Goal: Task Accomplishment & Management: Use online tool/utility

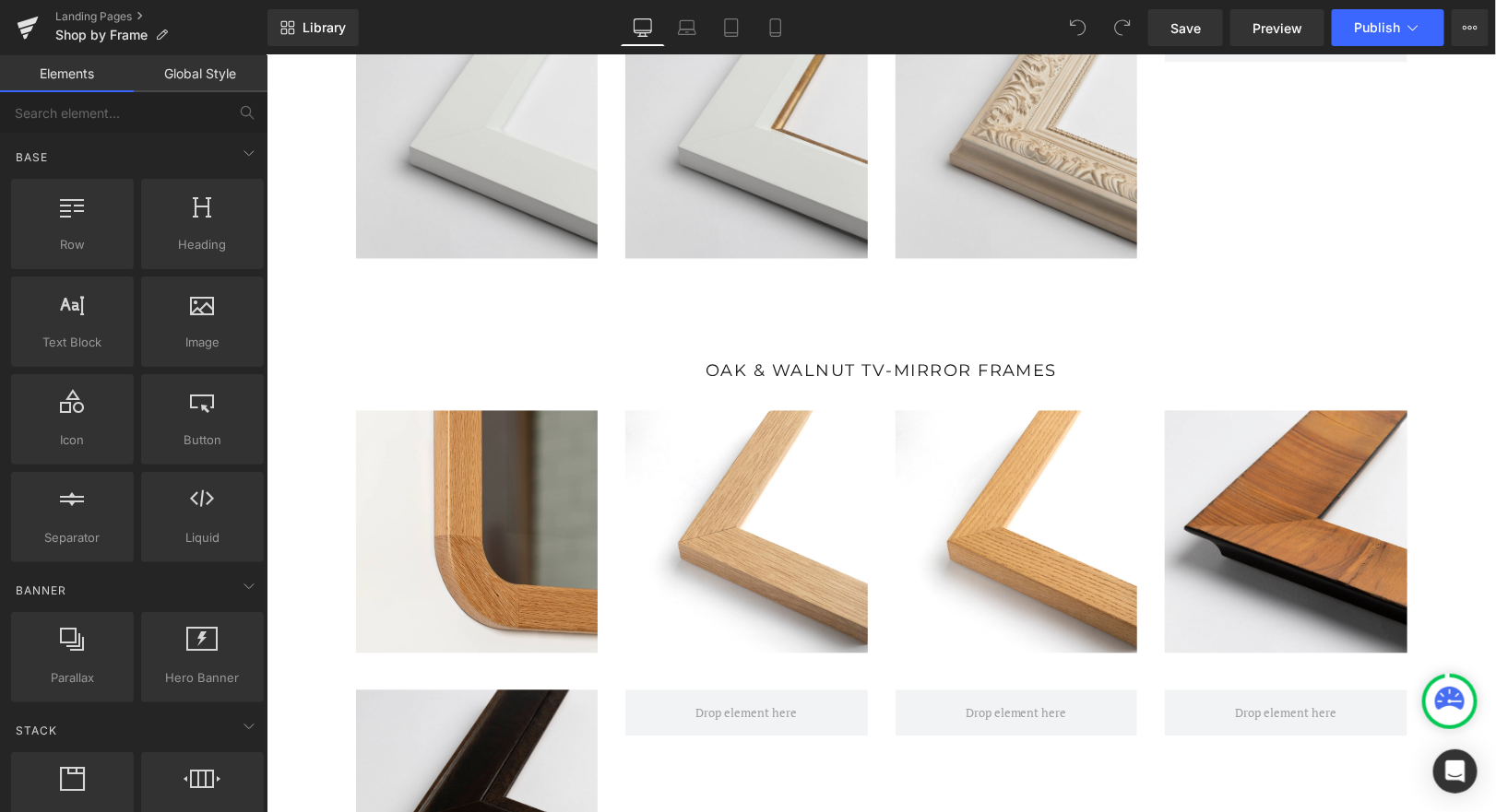
scroll to position [4416, 0]
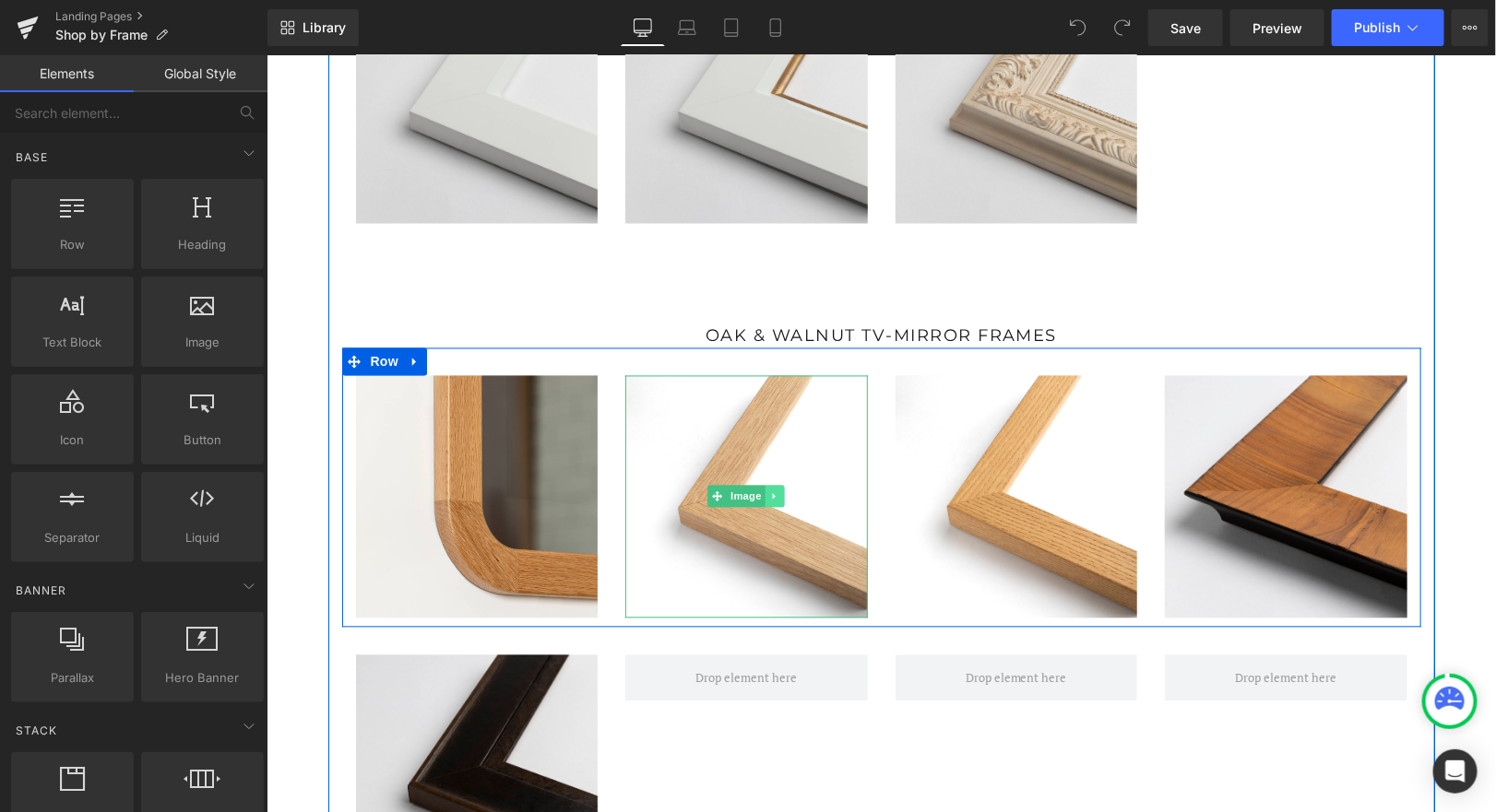
click at [772, 489] on link at bounding box center [774, 496] width 20 height 22
click at [785, 495] on icon at bounding box center [783, 496] width 10 height 11
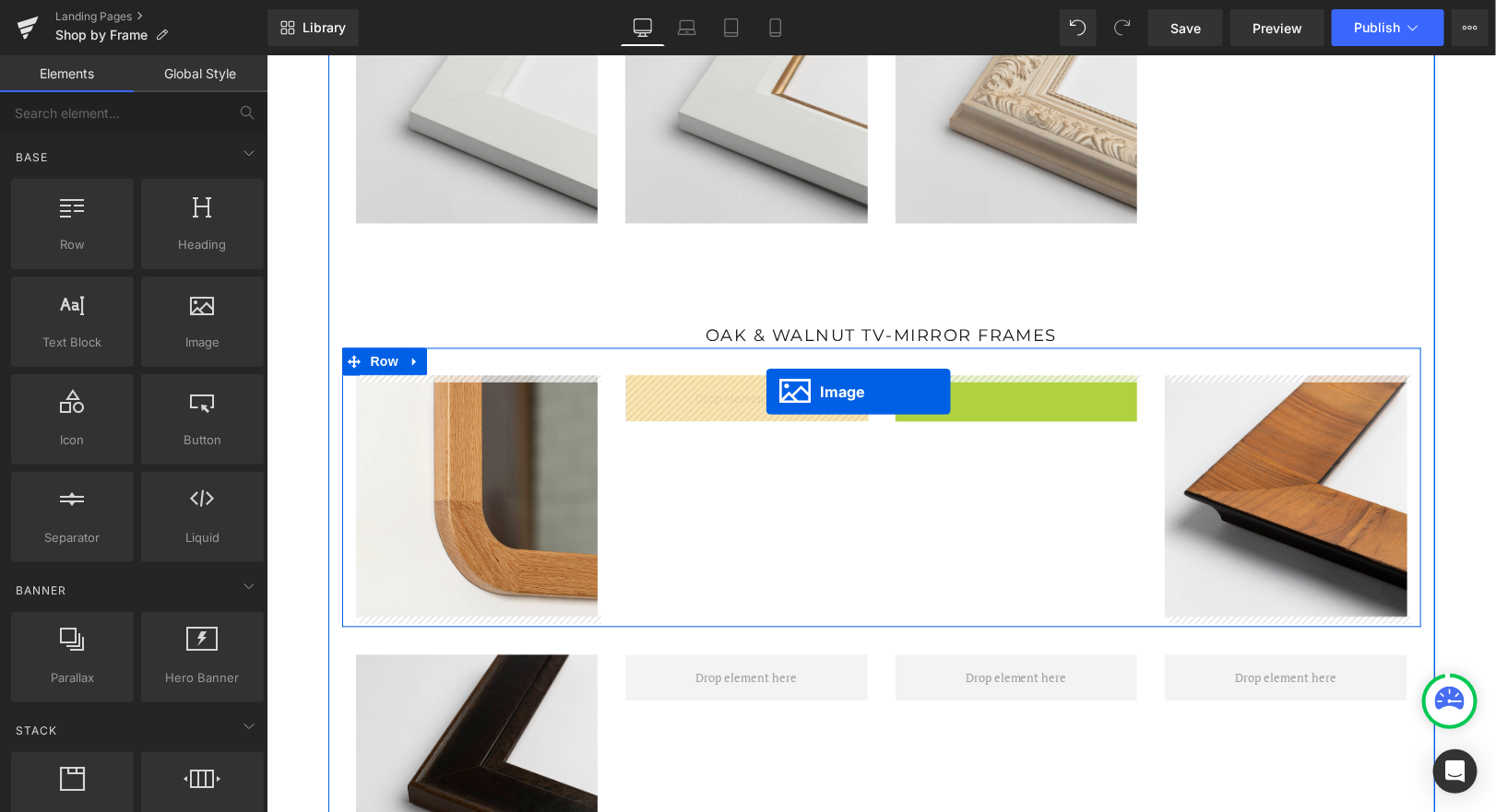
drag, startPoint x: 981, startPoint y: 486, endPoint x: 764, endPoint y: 390, distance: 237.3
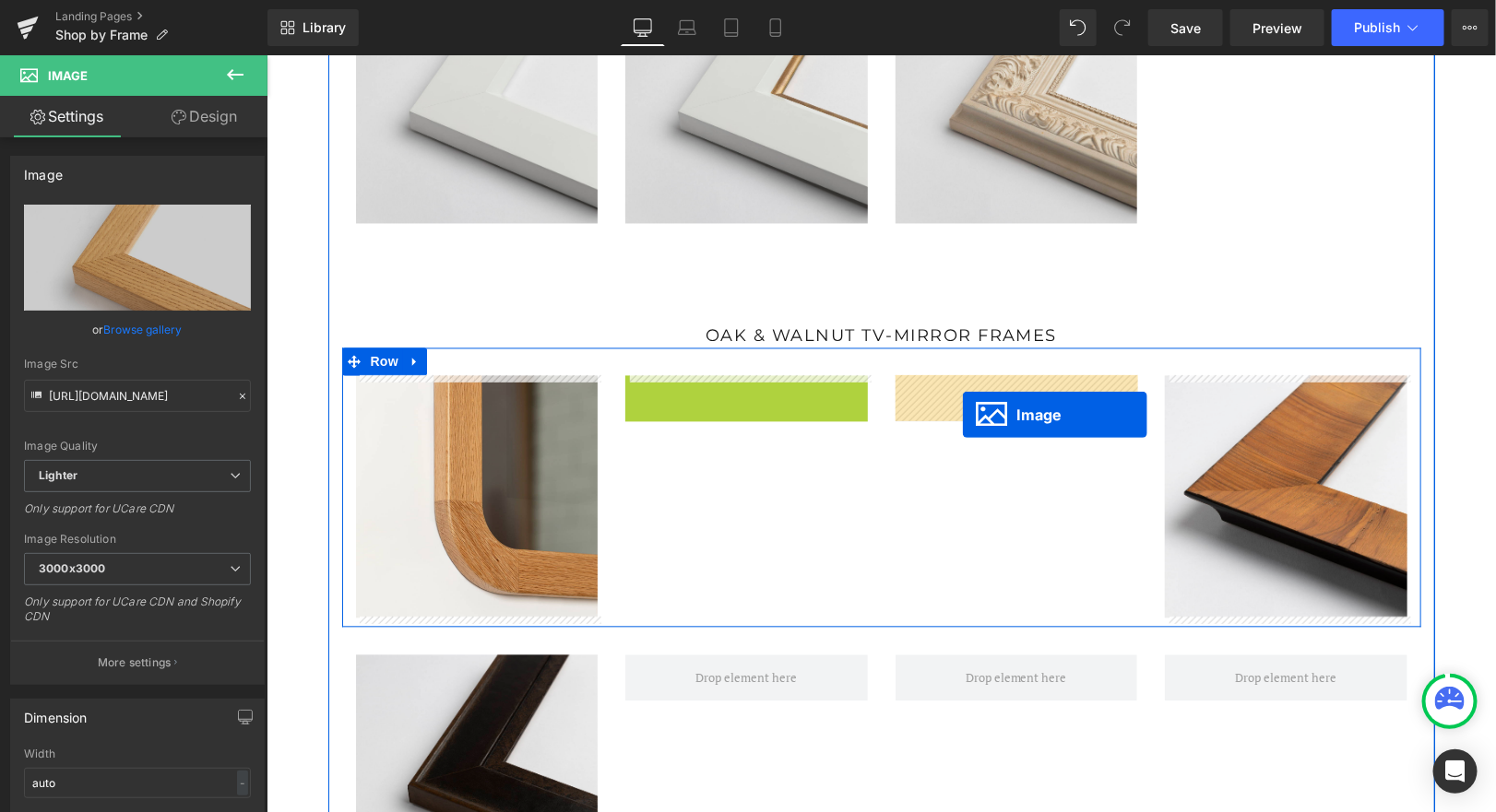
drag, startPoint x: 714, startPoint y: 491, endPoint x: 961, endPoint y: 414, distance: 258.7
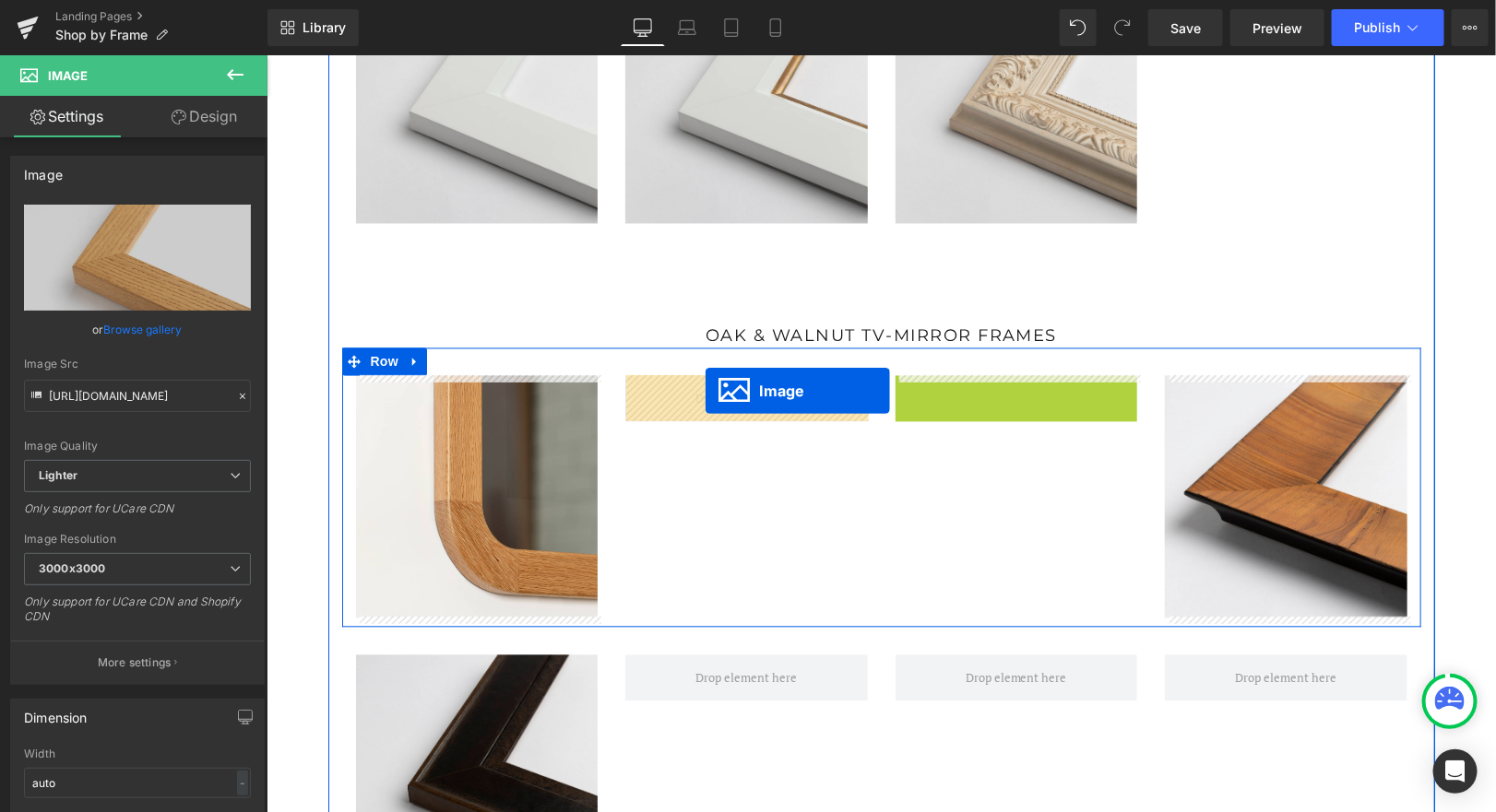
drag, startPoint x: 982, startPoint y: 490, endPoint x: 703, endPoint y: 389, distance: 296.7
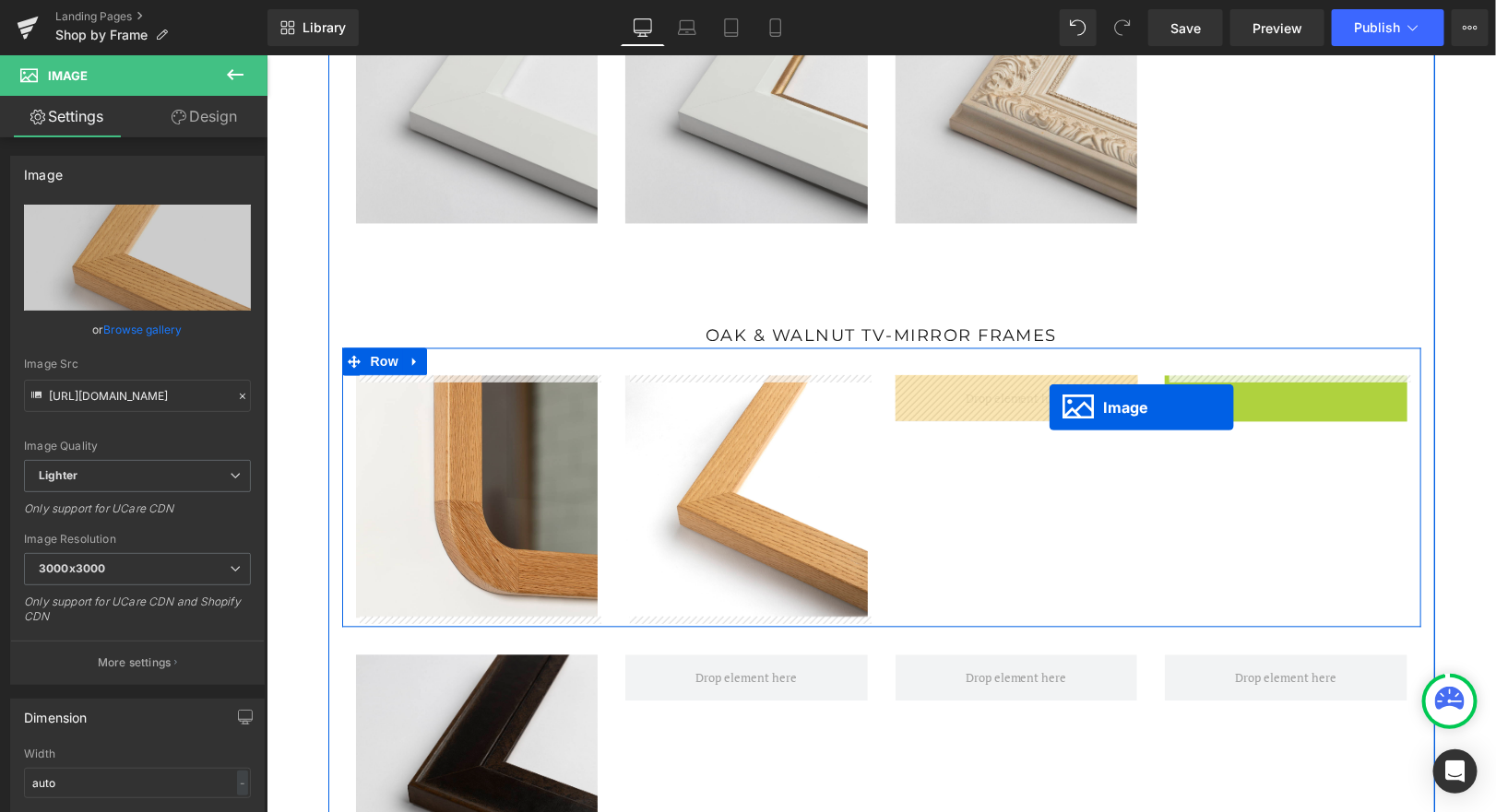
drag, startPoint x: 1258, startPoint y: 491, endPoint x: 1048, endPoint y: 406, distance: 226.6
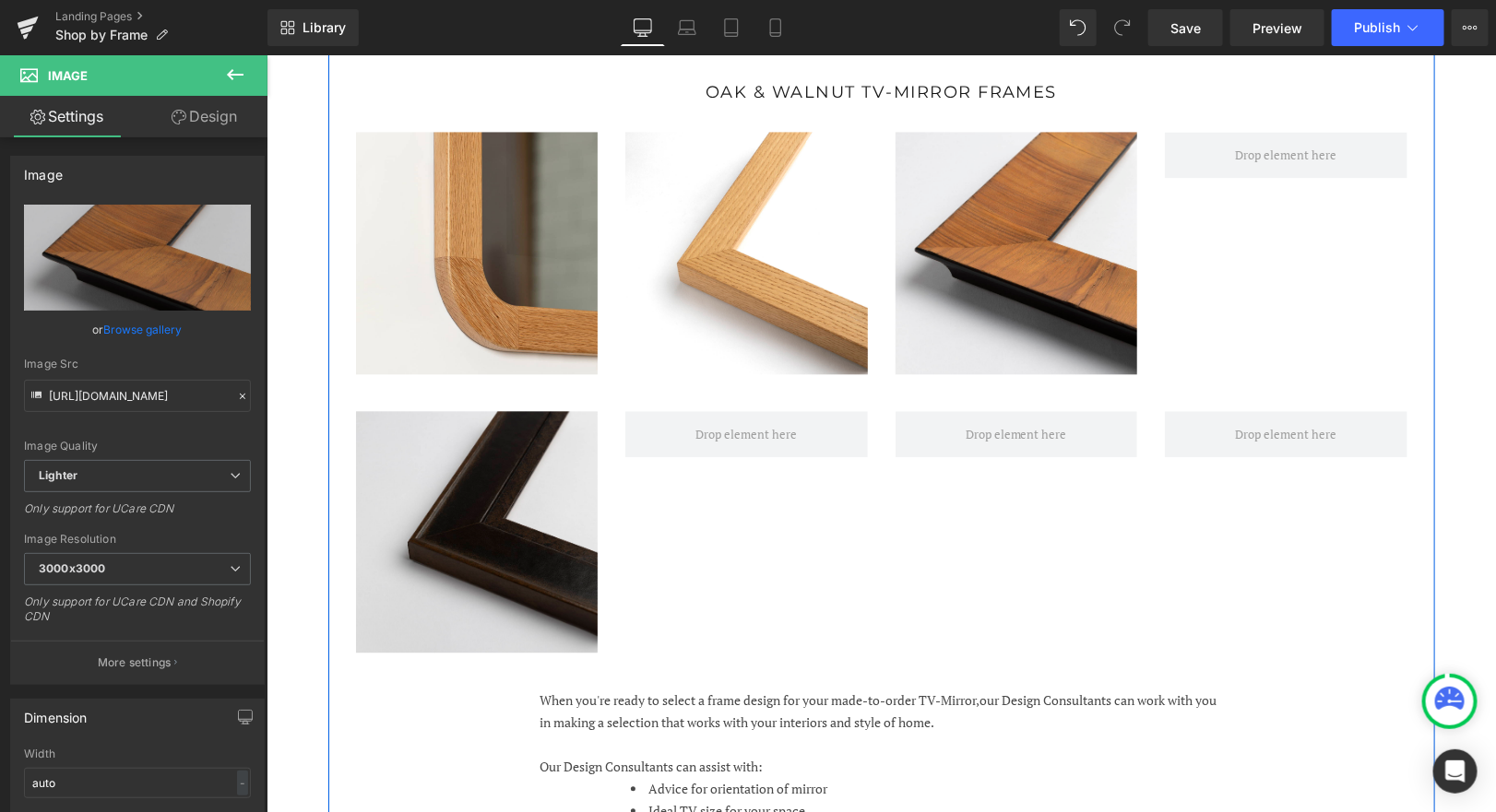
scroll to position [4714, 0]
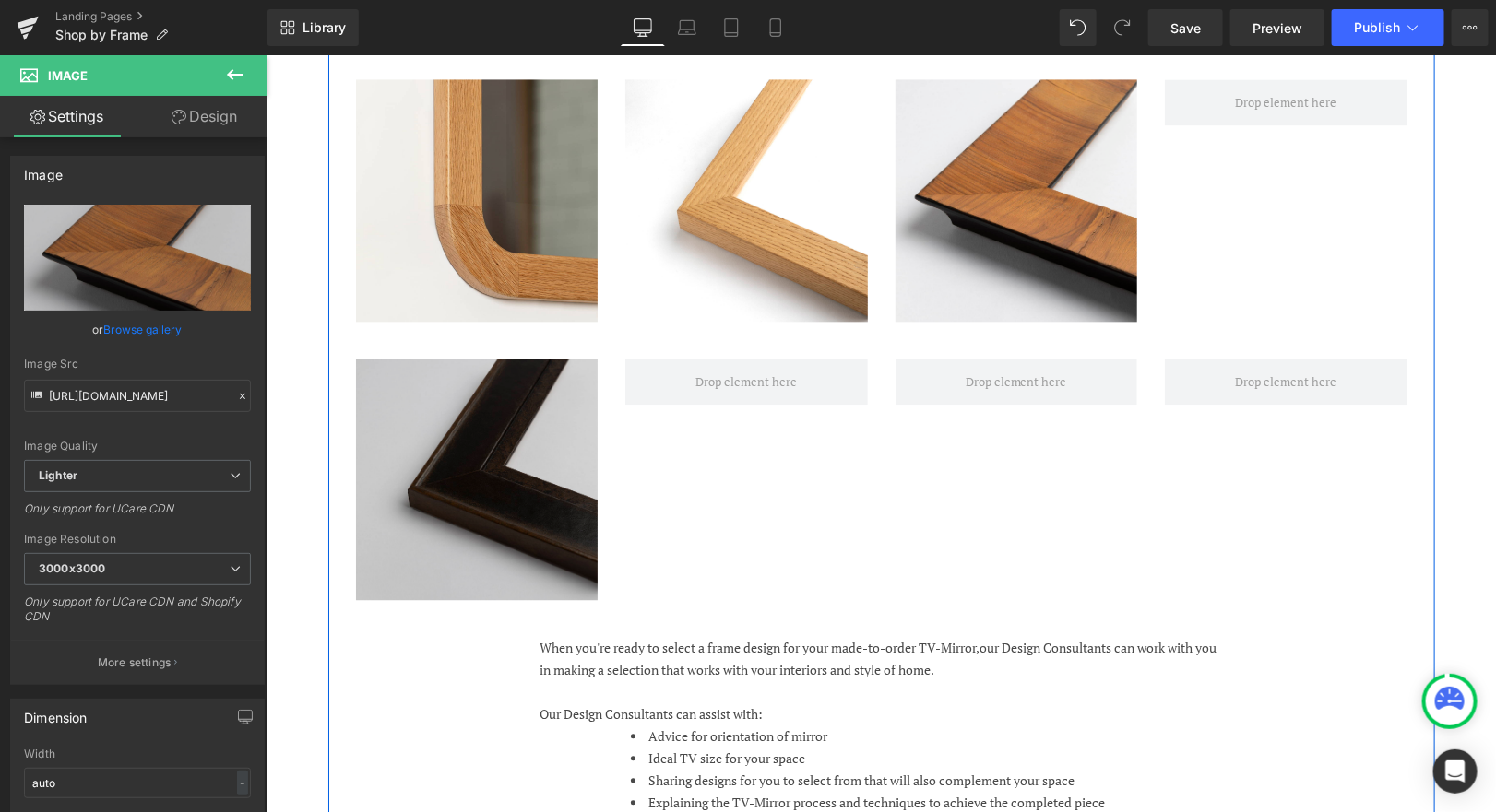
click at [396, 463] on img at bounding box center [476, 479] width 243 height 243
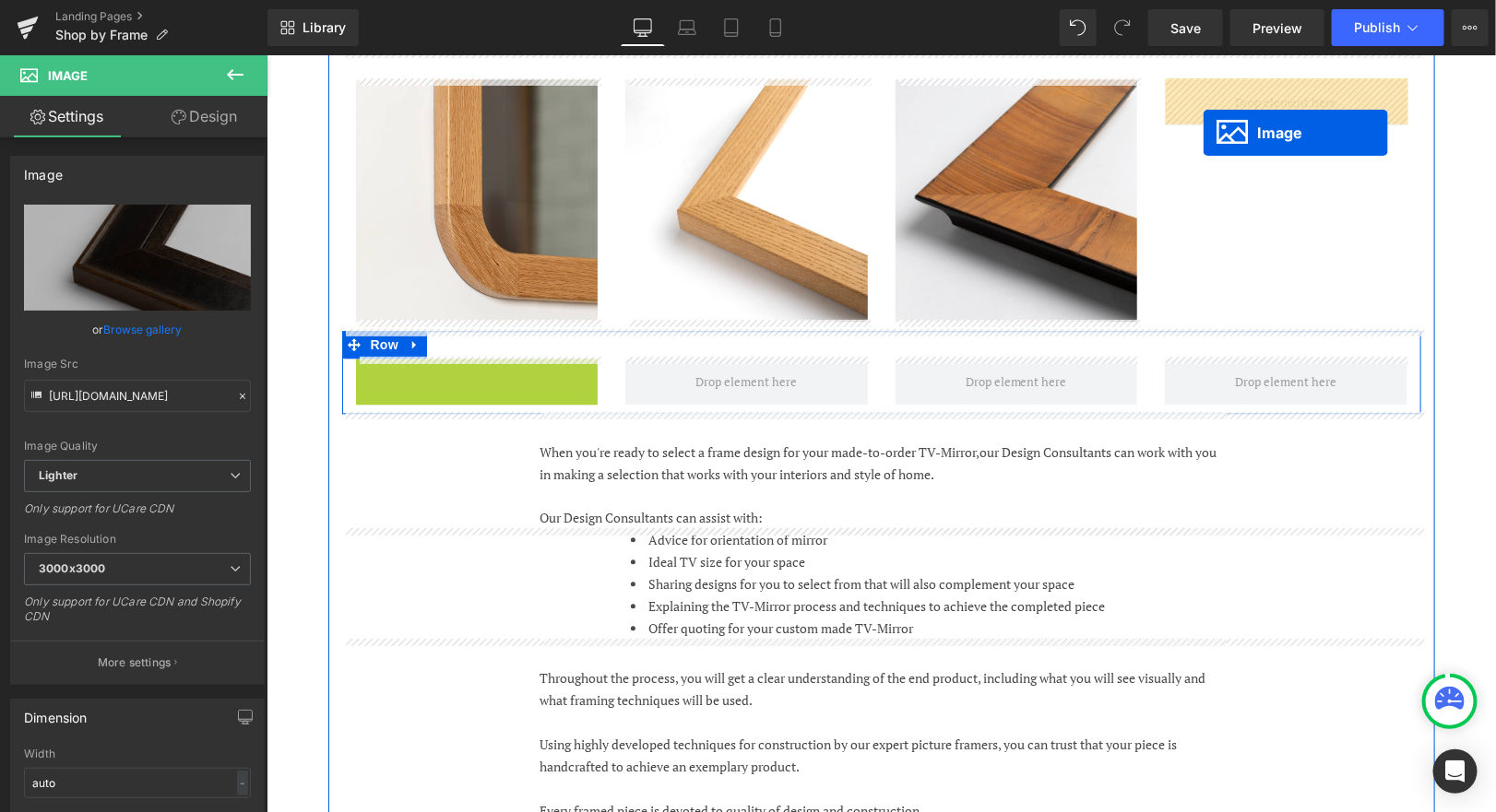
drag, startPoint x: 445, startPoint y: 477, endPoint x: 1202, endPoint y: 131, distance: 832.3
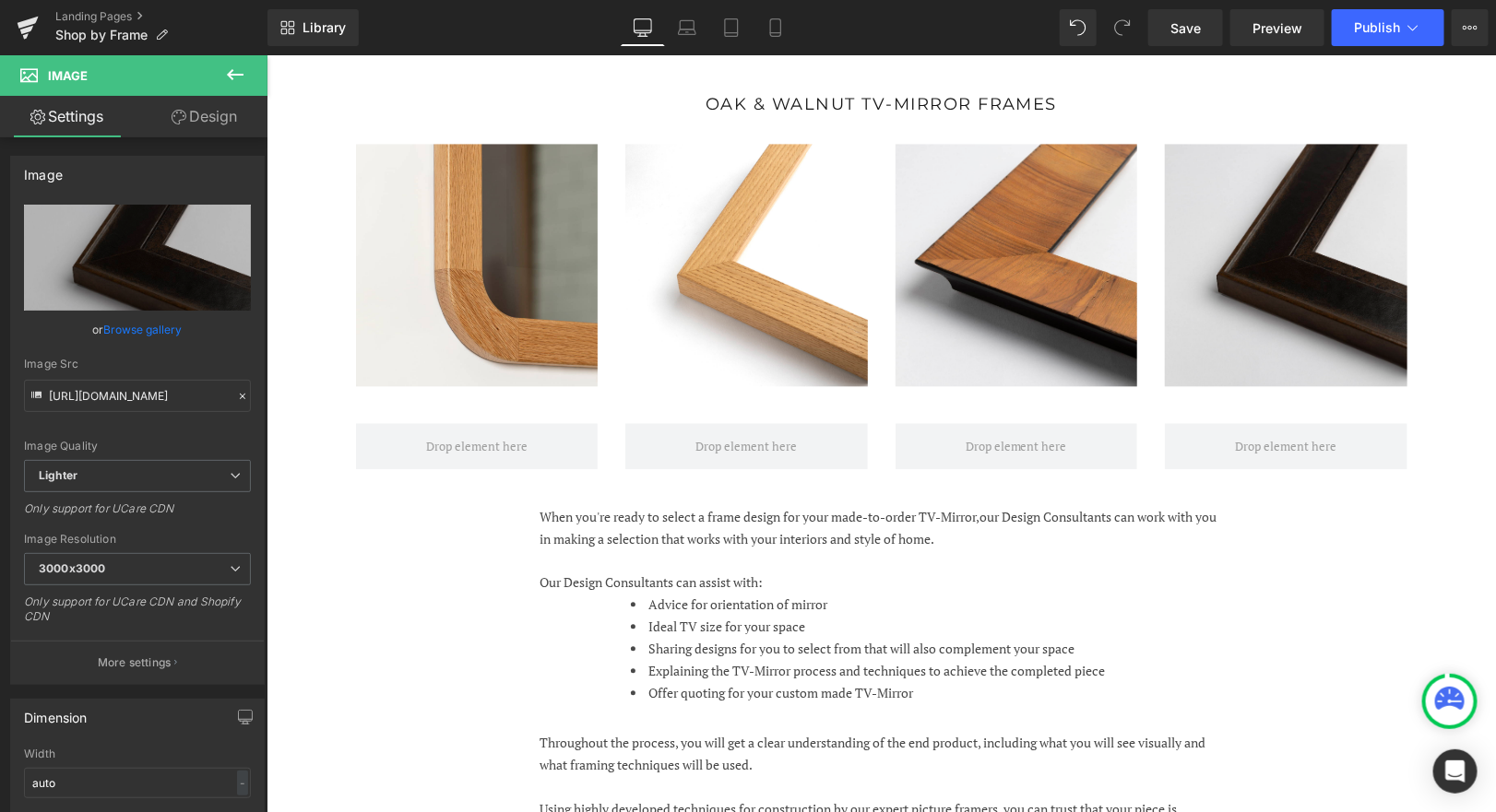
scroll to position [4626, 0]
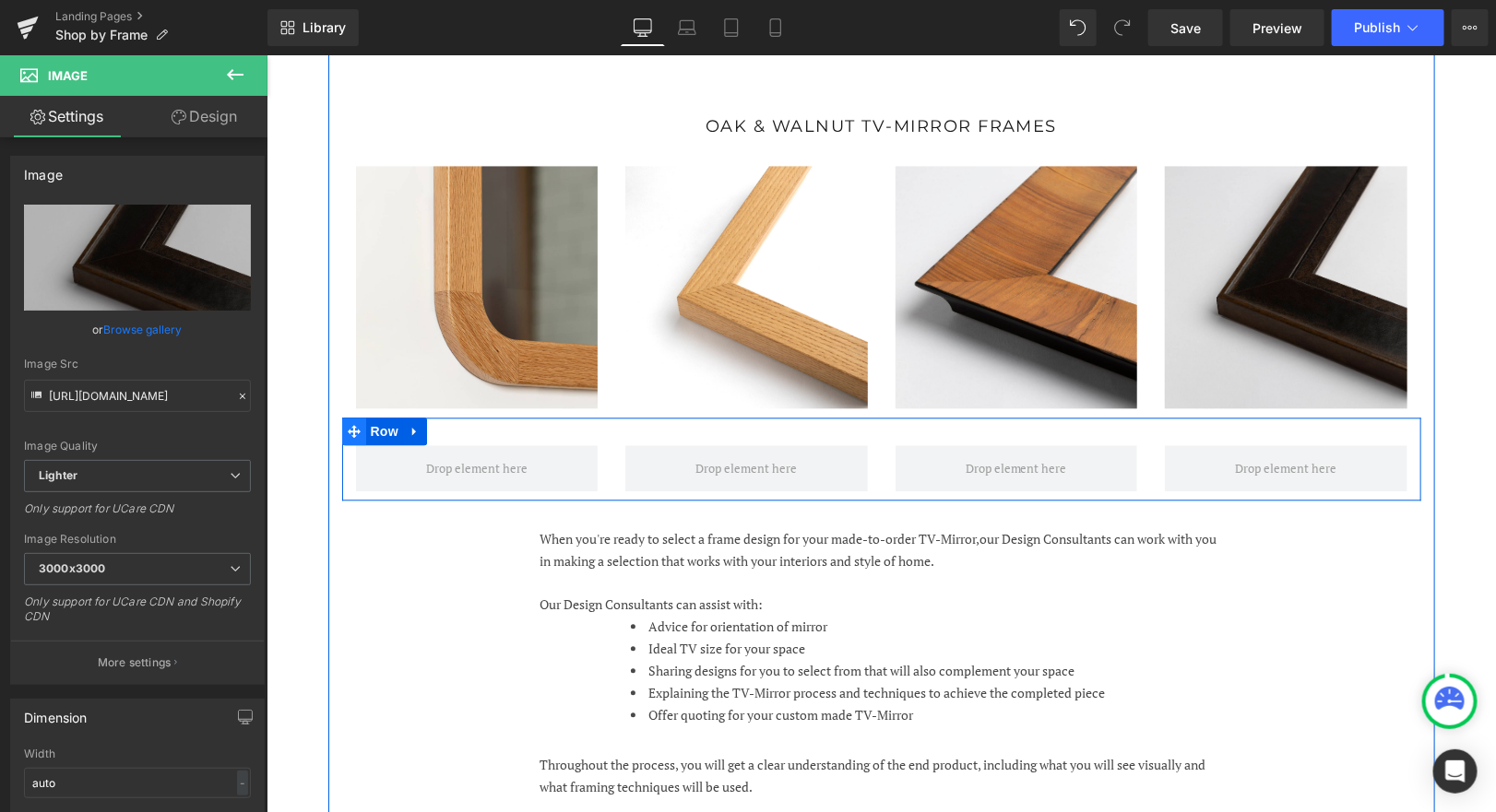
click at [356, 442] on span at bounding box center [354, 431] width 24 height 28
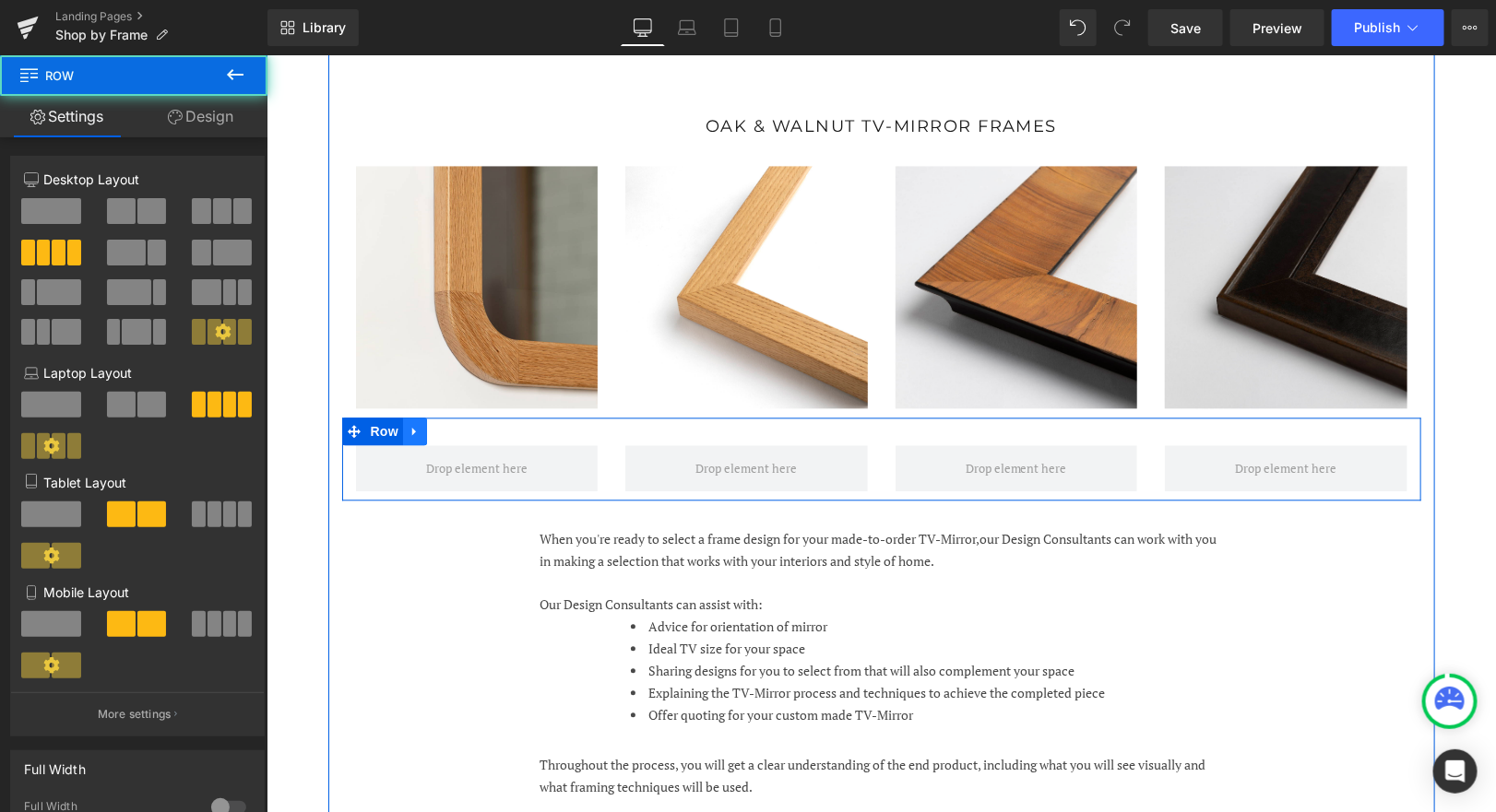
click at [415, 433] on icon at bounding box center [414, 430] width 13 height 14
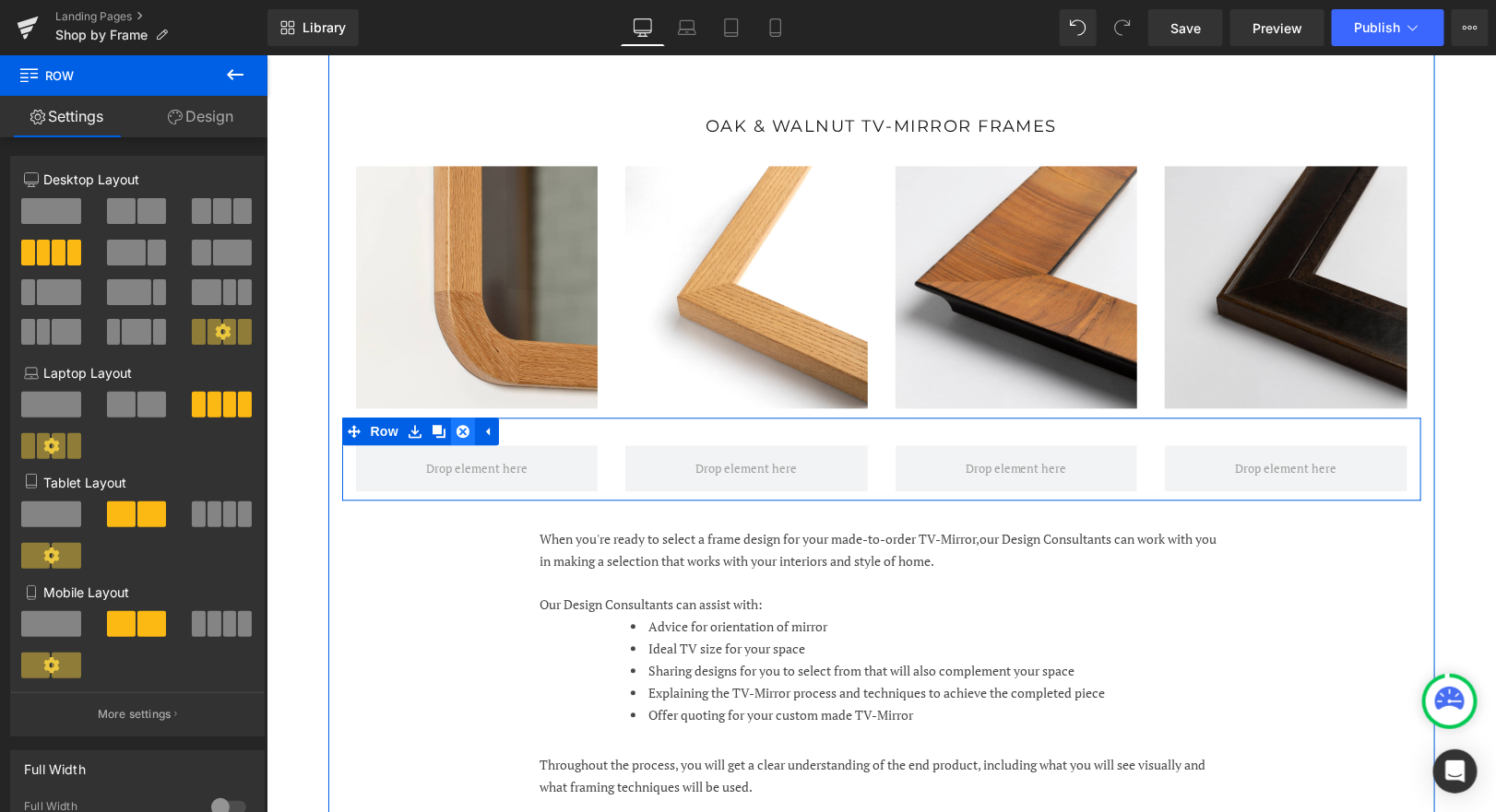
click at [455, 433] on link at bounding box center [462, 431] width 24 height 28
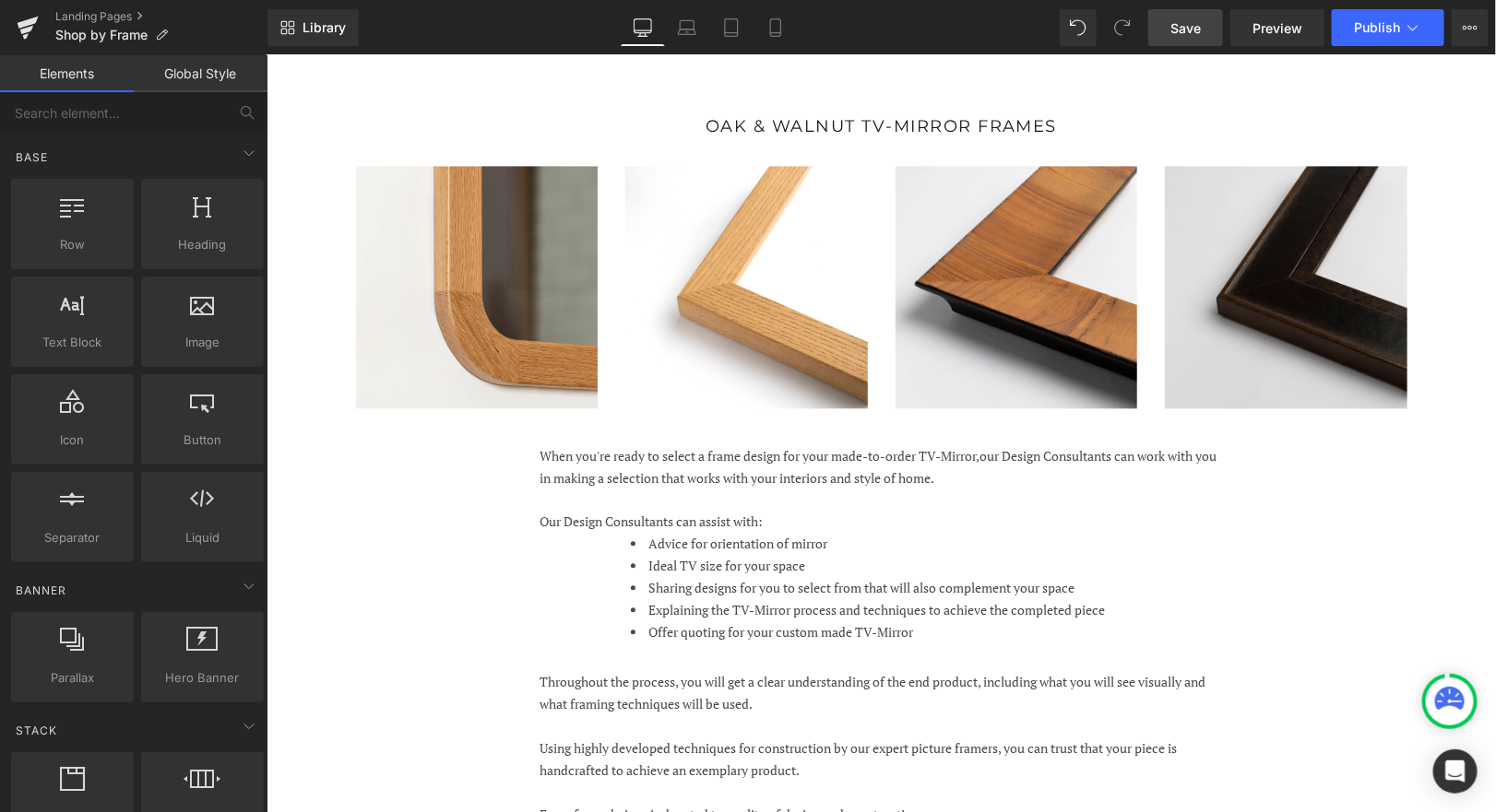
click at [1188, 28] on span "Save" at bounding box center [1185, 28] width 31 height 20
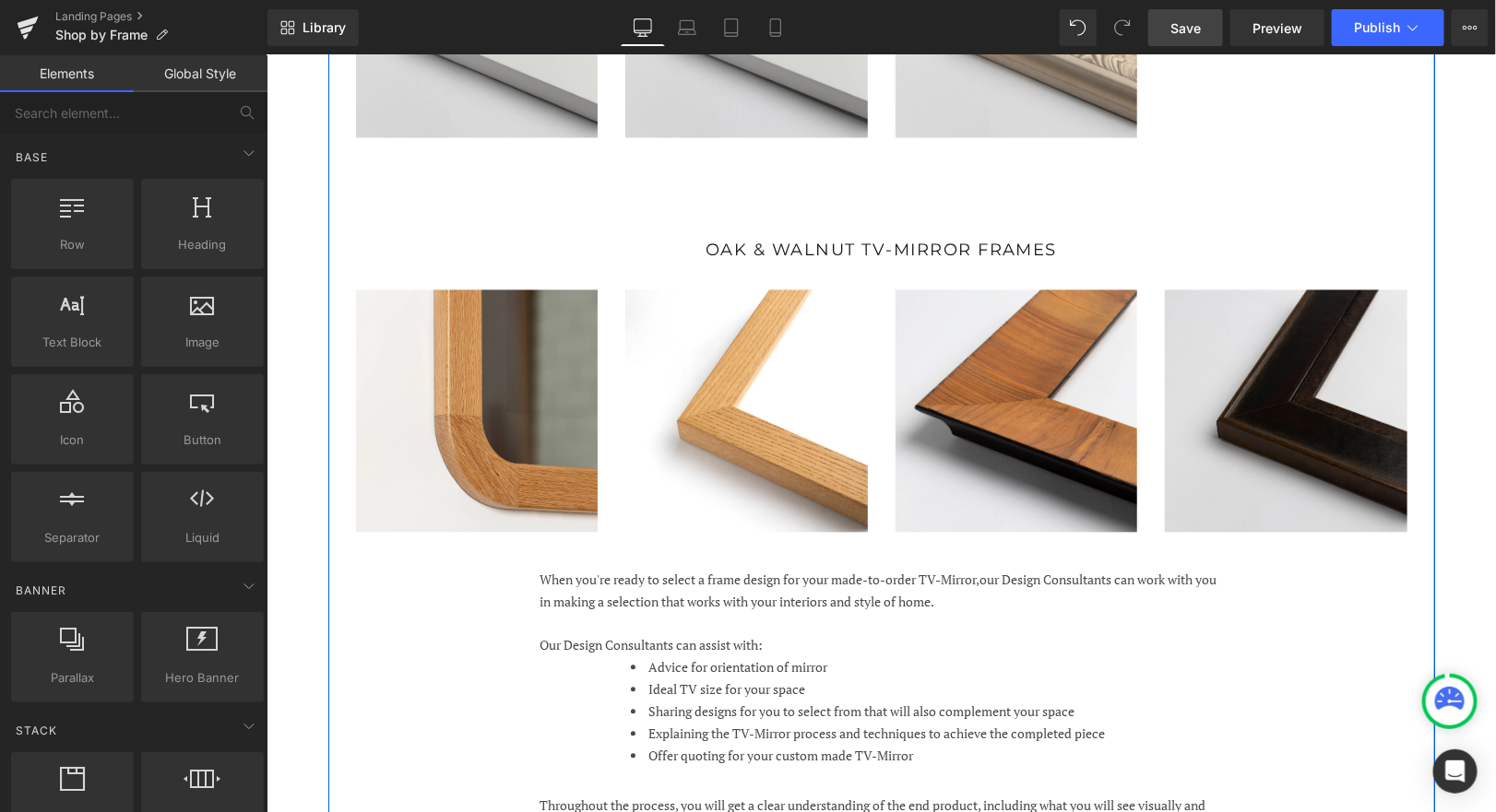
scroll to position [4580, 0]
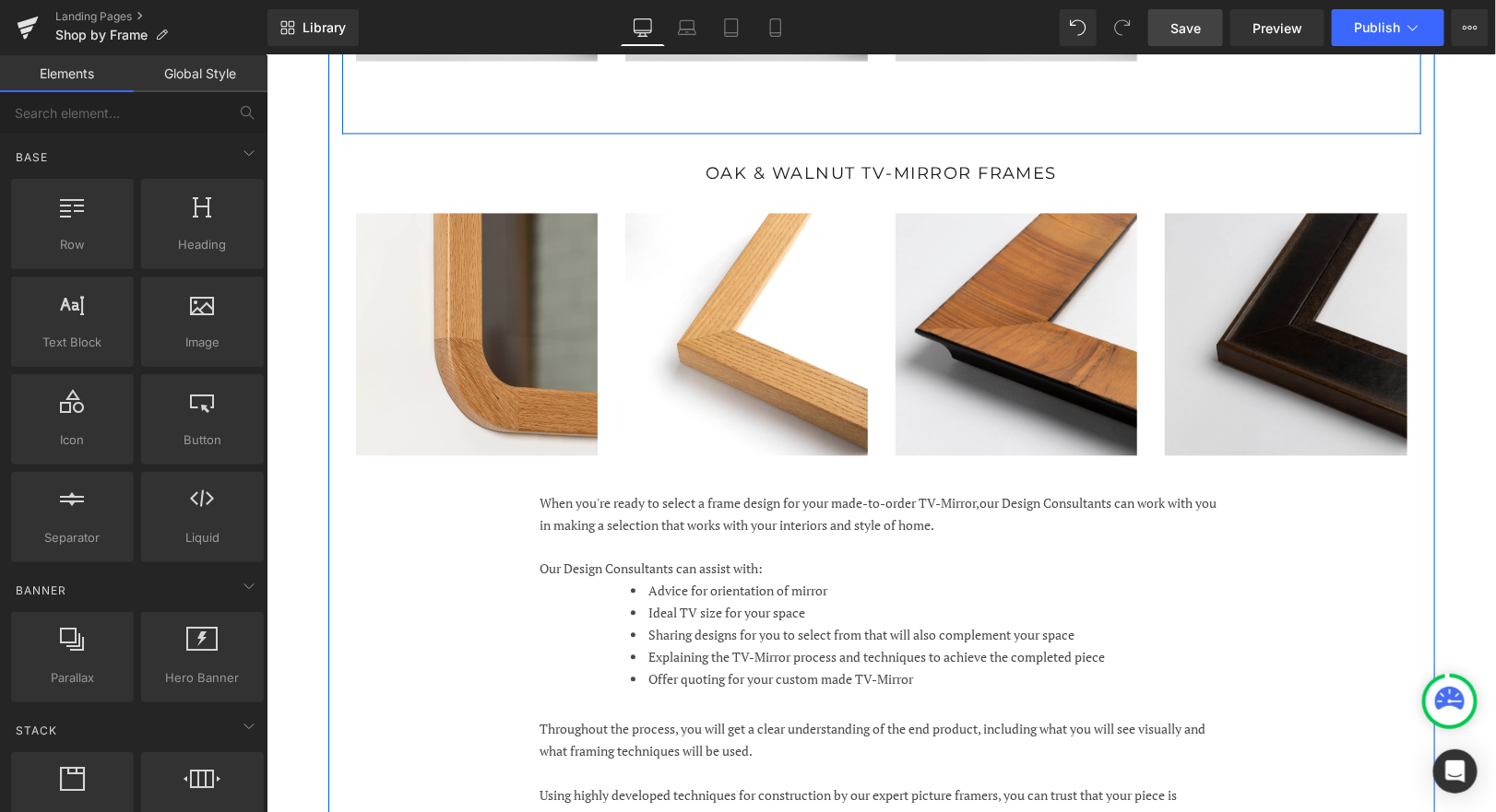
click at [1165, 40] on link "Save" at bounding box center [1185, 28] width 74 height 37
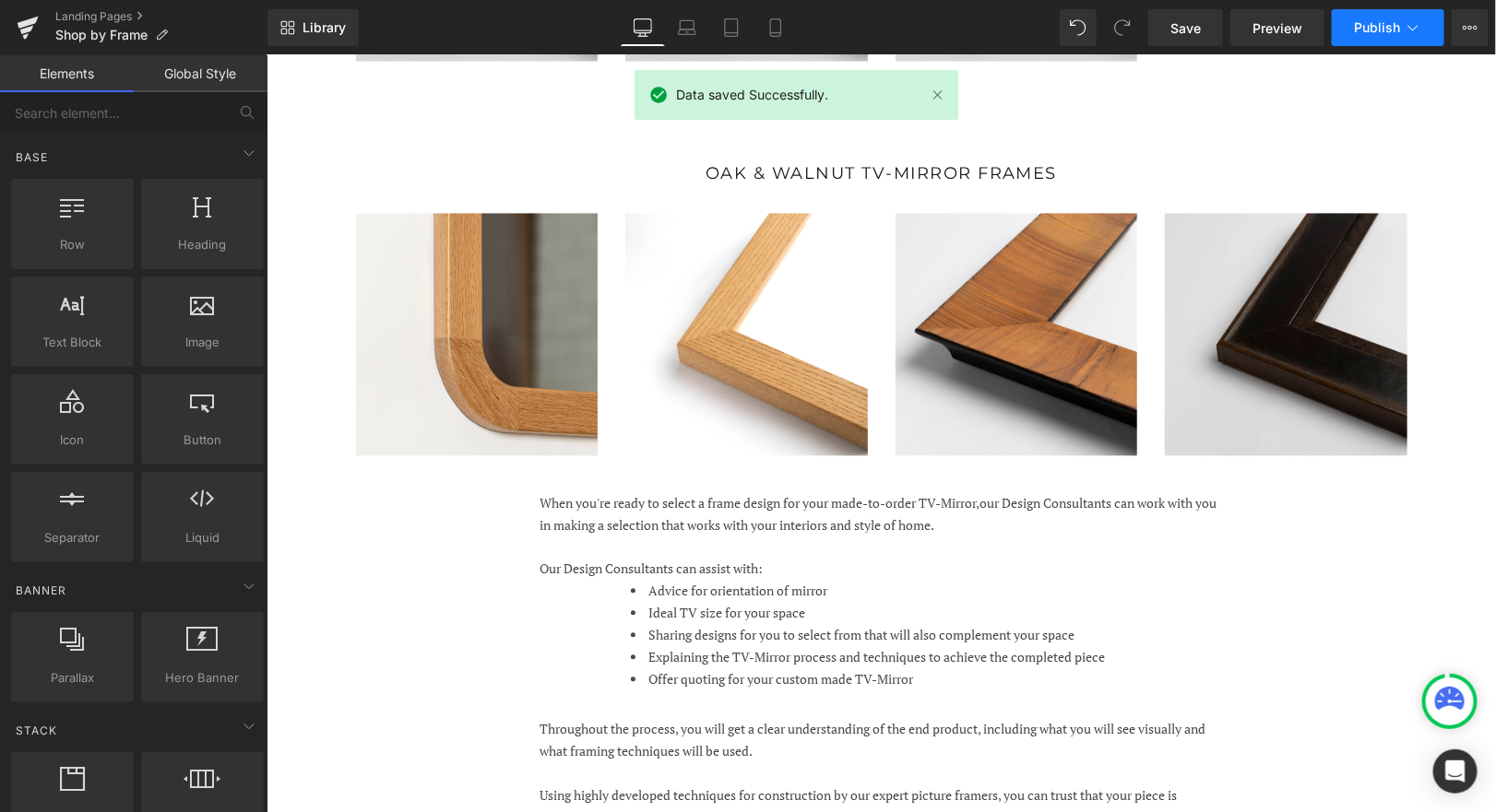
click at [1413, 31] on icon at bounding box center [1413, 28] width 10 height 6
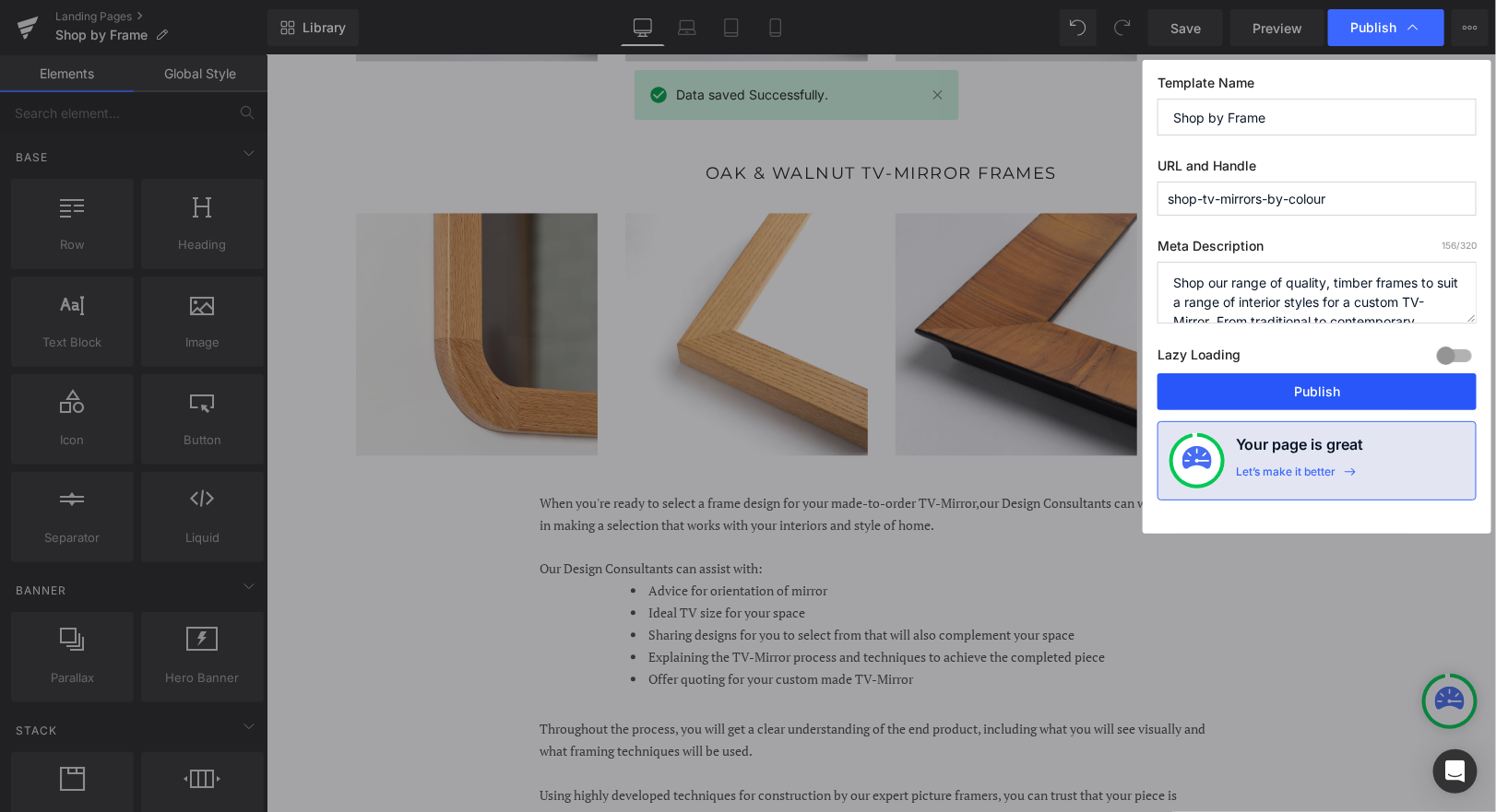
click at [1262, 392] on button "Publish" at bounding box center [1316, 392] width 319 height 37
